Goal: Task Accomplishment & Management: Complete application form

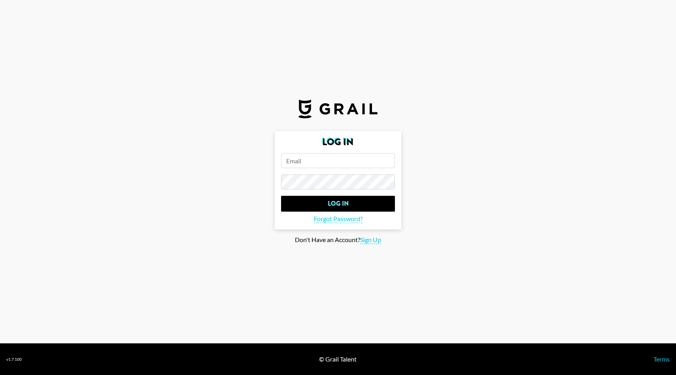
click at [297, 152] on form "Log In Log In Forgot Password?" at bounding box center [338, 180] width 127 height 98
click at [297, 162] on input "email" at bounding box center [338, 160] width 114 height 15
click at [366, 238] on span "Sign Up" at bounding box center [370, 240] width 21 height 8
type input "Sign Up"
click at [328, 163] on input "email" at bounding box center [338, 160] width 114 height 15
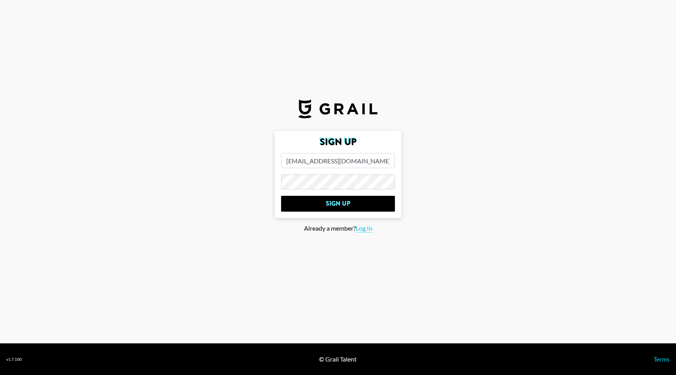
type input "[EMAIL_ADDRESS][DOMAIN_NAME]"
click at [281, 196] on input "Sign Up" at bounding box center [338, 204] width 114 height 16
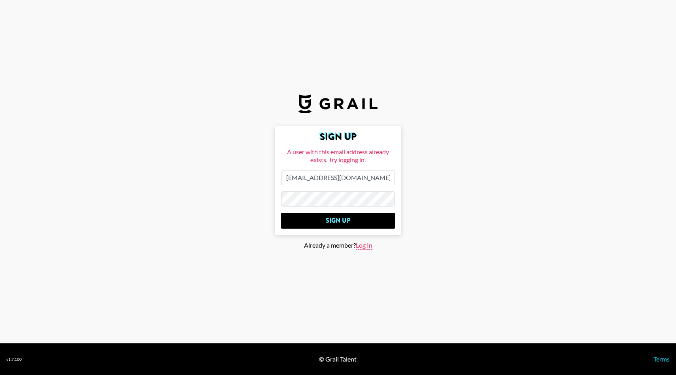
click at [362, 244] on span "Log In" at bounding box center [364, 245] width 17 height 8
type input "Log In"
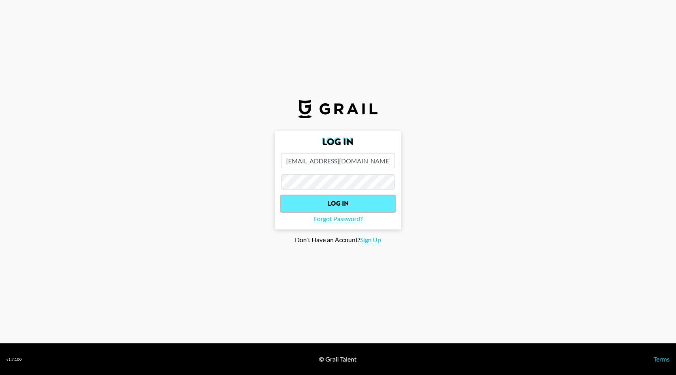
click at [351, 201] on input "Log In" at bounding box center [338, 204] width 114 height 16
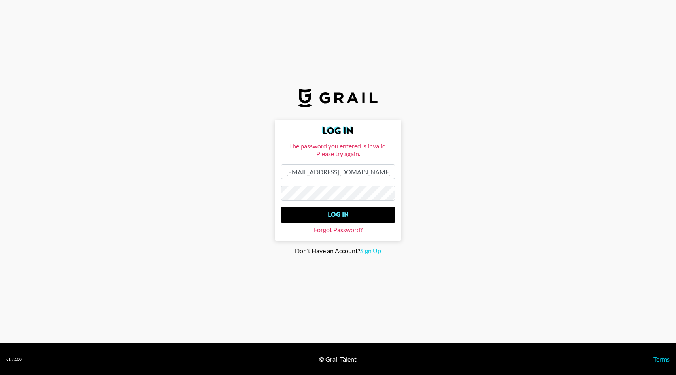
click at [343, 227] on span "Forgot Password?" at bounding box center [338, 230] width 49 height 8
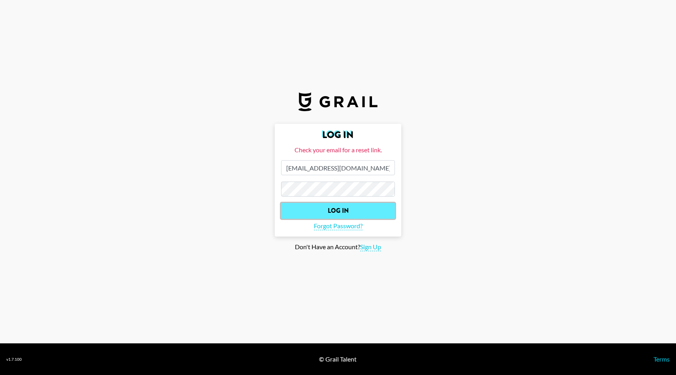
click at [331, 208] on input "Log In" at bounding box center [338, 211] width 114 height 16
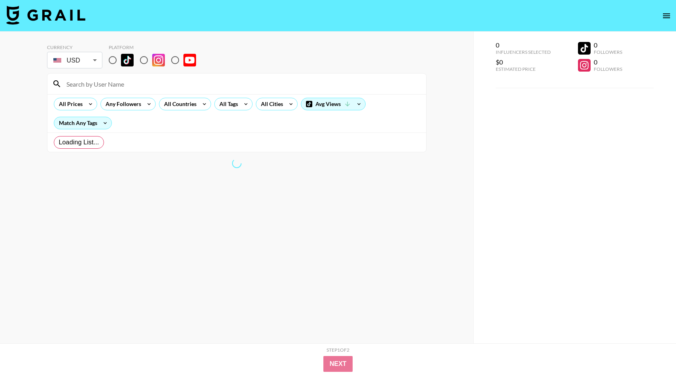
radio input "true"
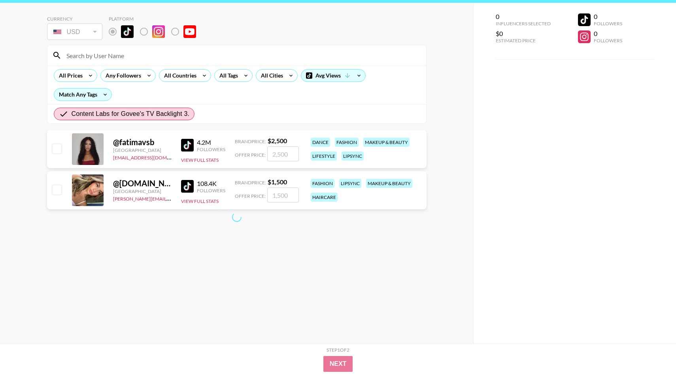
scroll to position [32, 0]
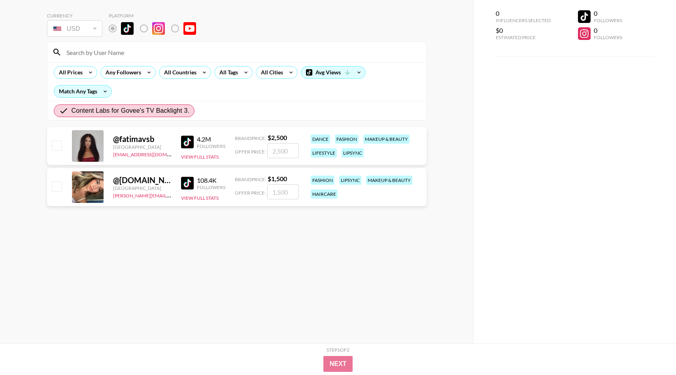
click at [187, 142] on img at bounding box center [187, 142] width 13 height 13
click at [186, 185] on img at bounding box center [187, 183] width 13 height 13
